Goal: Communication & Community: Connect with others

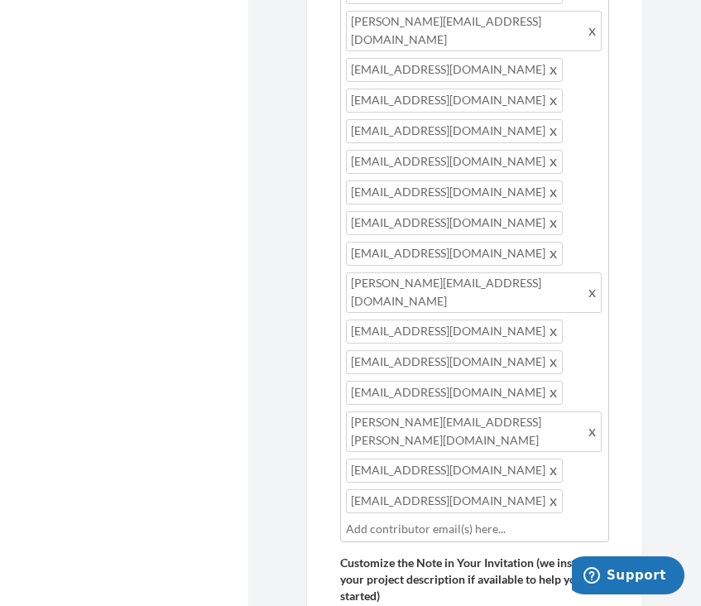
scroll to position [27, 0]
type input "[EMAIL_ADDRESS][DOMAIN_NAME]"
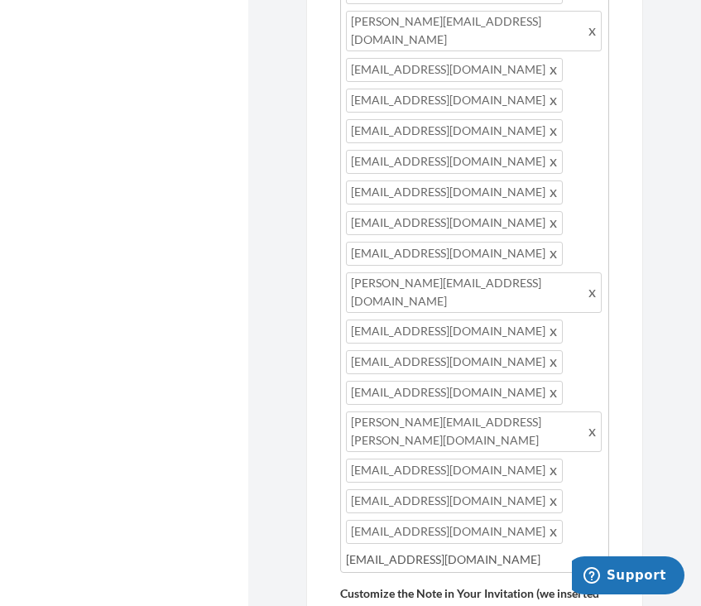
type input "[EMAIL_ADDRESS][DOMAIN_NAME]"
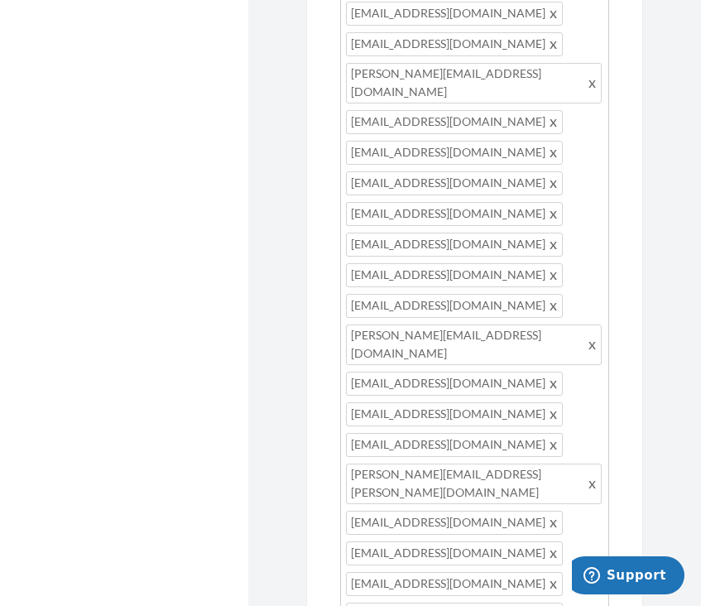
scroll to position [1025, 0]
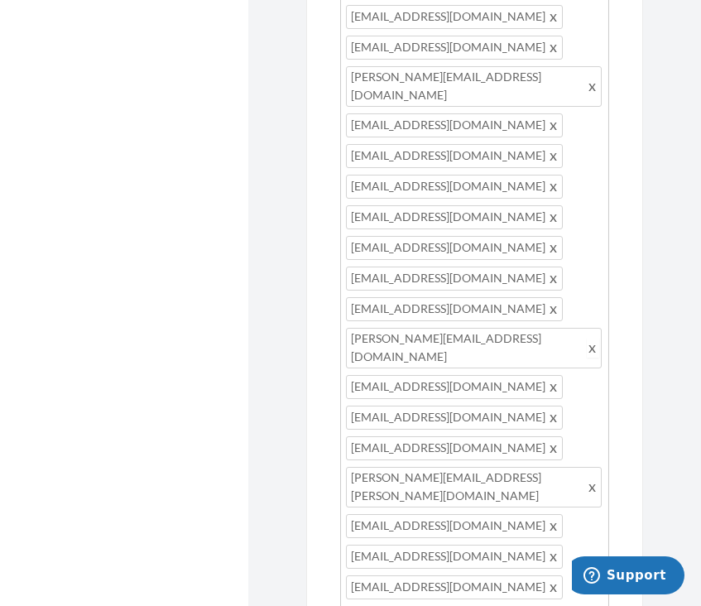
click at [587, 338] on span at bounding box center [593, 348] width 12 height 20
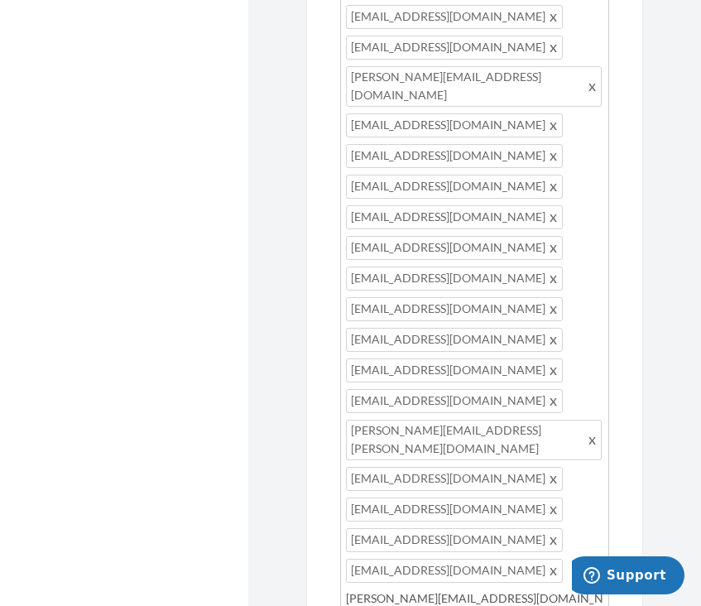
type input "[PERSON_NAME][EMAIL_ADDRESS][DOMAIN_NAME]"
type input "[EMAIL_ADDRESS][DOMAIN_NAME]"
type input "[PERSON_NAME][EMAIL_ADDRESS][DOMAIN_NAME]"
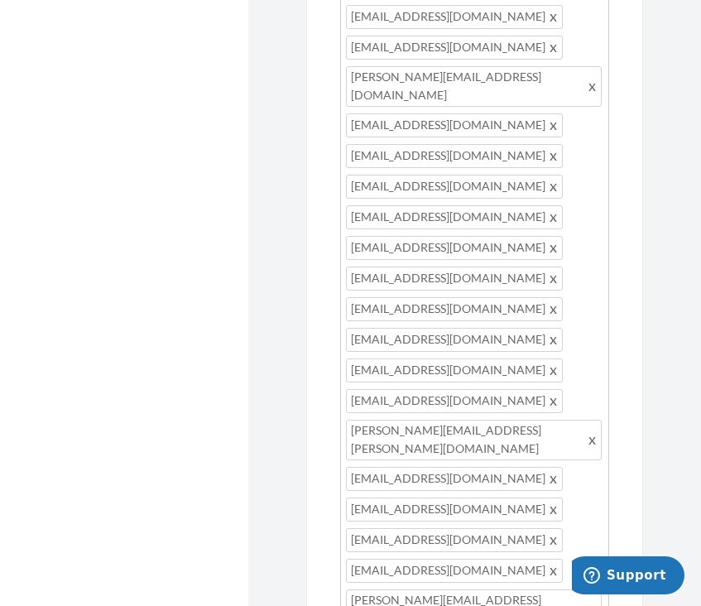
type input "[EMAIL_ADDRESS][US_STATE][DOMAIN_NAME]"
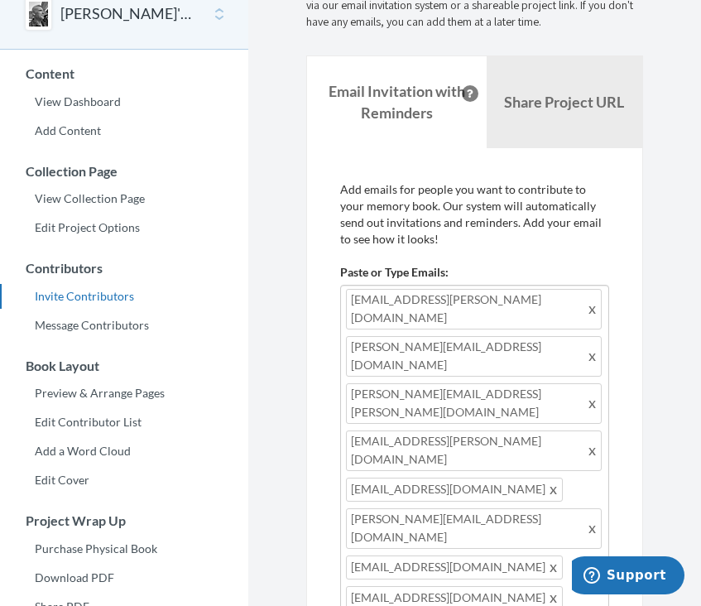
scroll to position [84, 0]
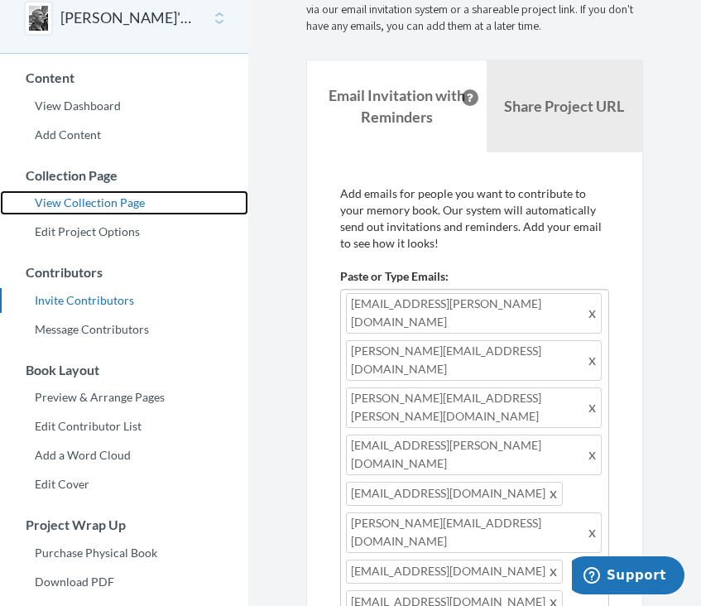
click at [97, 204] on link "View Collection Page" at bounding box center [124, 202] width 248 height 25
